Goal: Navigation & Orientation: Understand site structure

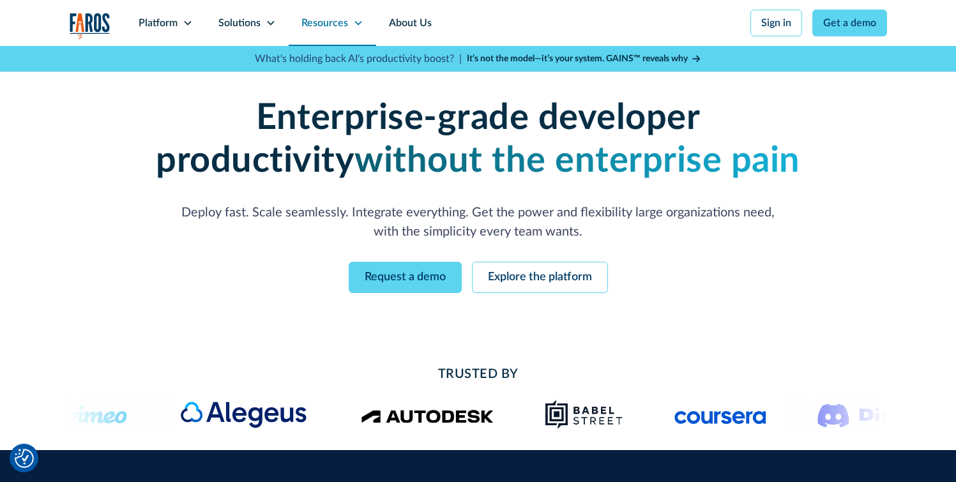
click at [326, 27] on div "Resources" at bounding box center [324, 22] width 47 height 15
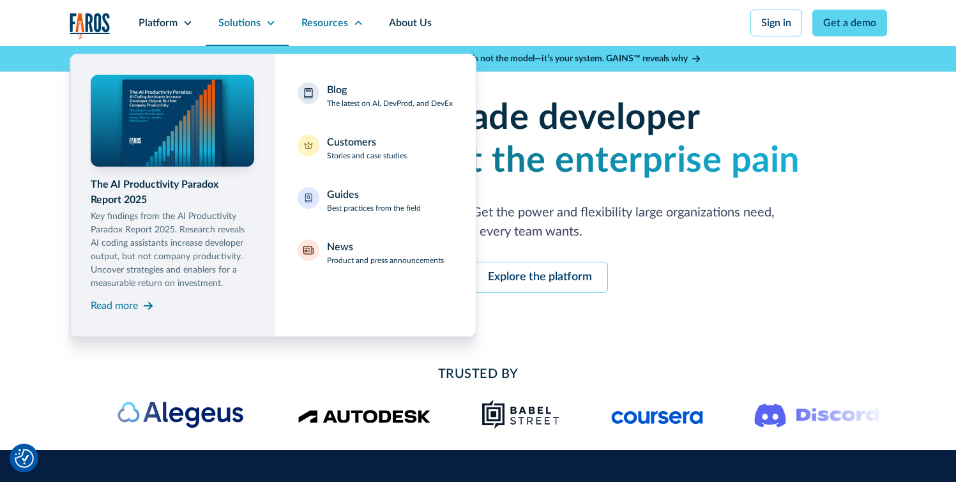
click at [247, 26] on div "Solutions" at bounding box center [239, 22] width 42 height 15
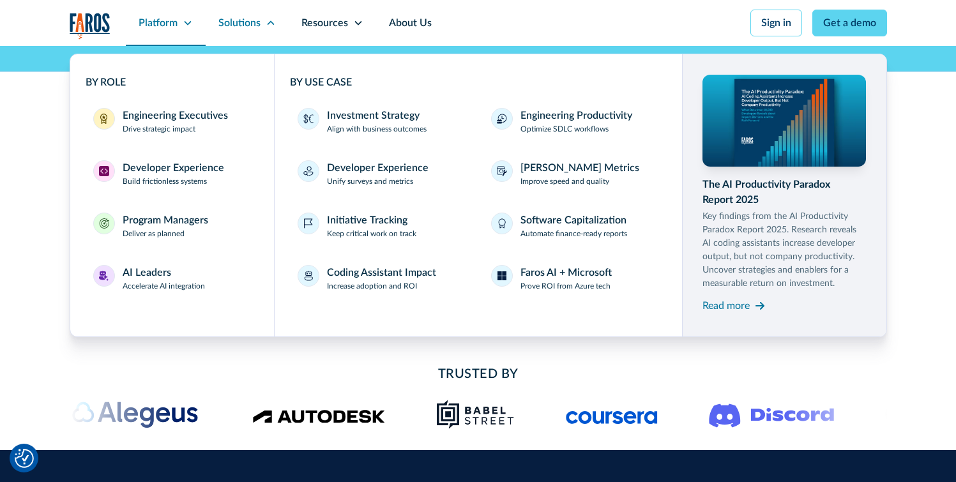
click at [162, 26] on div "Platform" at bounding box center [158, 22] width 39 height 15
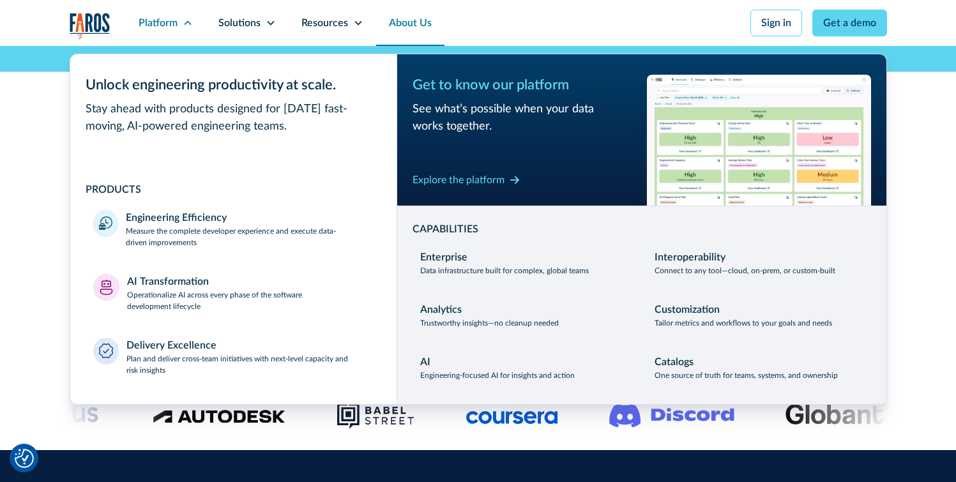
click at [413, 19] on link "About Us" at bounding box center [410, 23] width 68 height 46
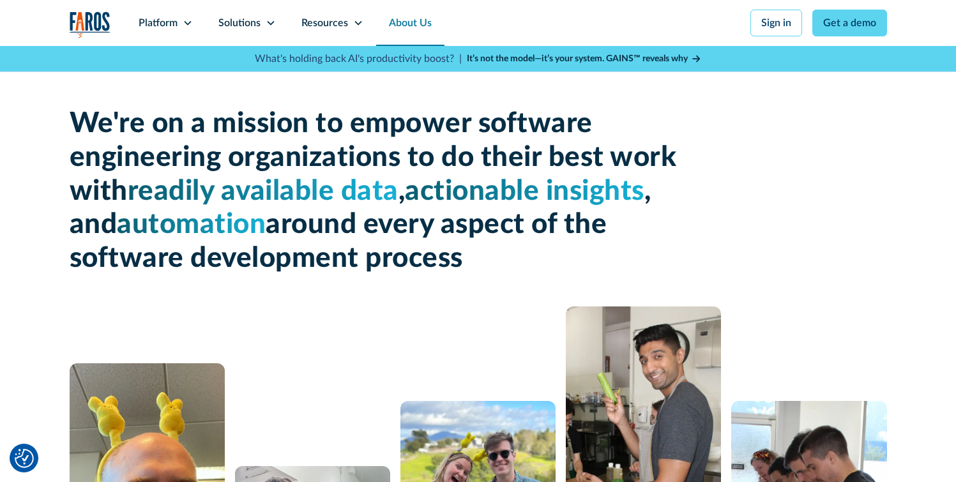
click at [590, 38] on nav "Platform Unlock engineering productivity at scale. Stay ahead with products des…" at bounding box center [506, 23] width 761 height 46
